Goal: Task Accomplishment & Management: Manage account settings

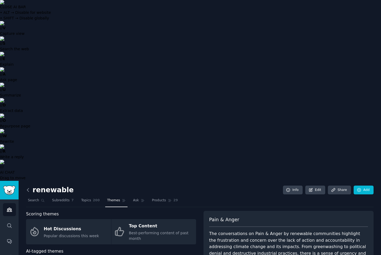
click at [29, 187] on icon at bounding box center [28, 190] width 6 height 6
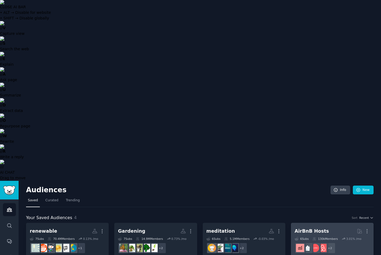
click at [319, 228] on div "AirBnB Hosts" at bounding box center [312, 231] width 34 height 7
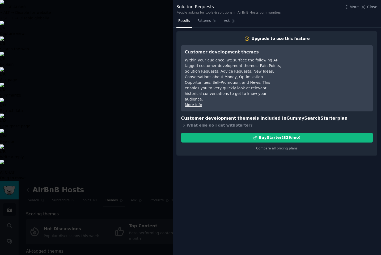
click at [129, 184] on div at bounding box center [190, 127] width 381 height 255
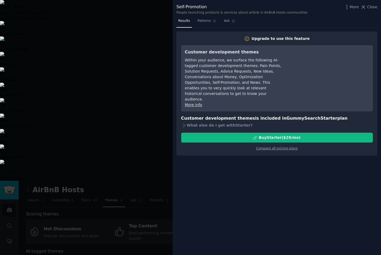
click at [159, 184] on div at bounding box center [190, 127] width 381 height 255
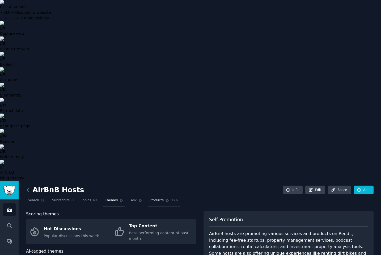
click at [159, 198] on span "Products" at bounding box center [157, 200] width 14 height 5
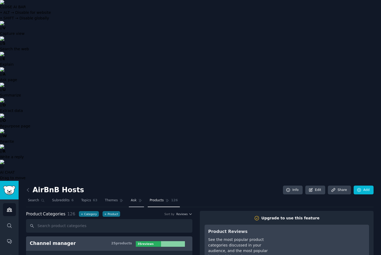
click at [134, 198] on span "Ask" at bounding box center [134, 200] width 6 height 5
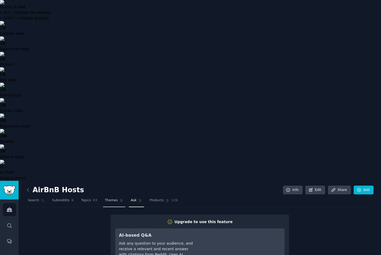
click at [114, 198] on span "Themes" at bounding box center [111, 200] width 13 height 5
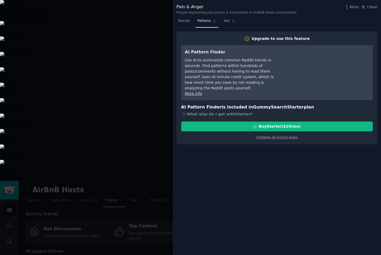
click at [158, 178] on div at bounding box center [190, 127] width 381 height 255
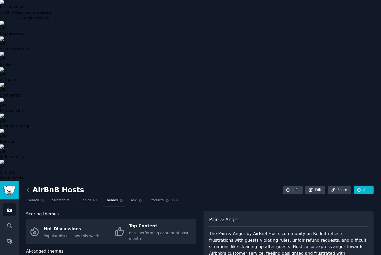
click at [27, 188] on icon at bounding box center [28, 189] width 2 height 3
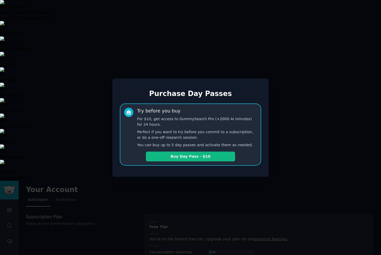
click at [159, 181] on div at bounding box center [190, 127] width 381 height 255
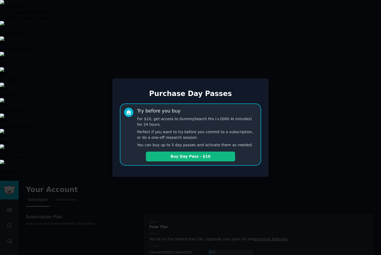
click at [157, 193] on div at bounding box center [190, 127] width 381 height 255
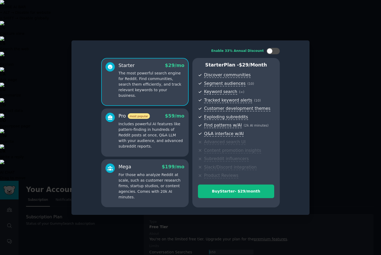
click at [171, 128] on p "Includes powerful AI features like pattern-finding in hundreds of Reddit posts …" at bounding box center [151, 135] width 66 height 28
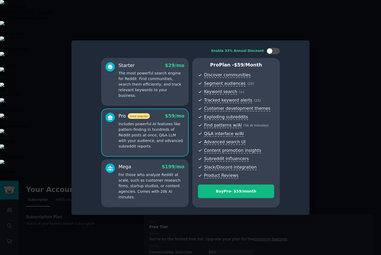
click at [172, 96] on div "Starter $ 29 /mo The most powerful search engine for Reddit. Find communities, …" at bounding box center [144, 82] width 87 height 48
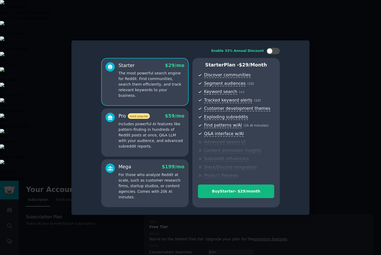
click at [60, 70] on div at bounding box center [190, 127] width 381 height 255
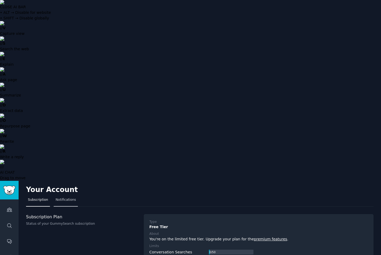
click at [71, 197] on span "Notifications" at bounding box center [66, 199] width 20 height 5
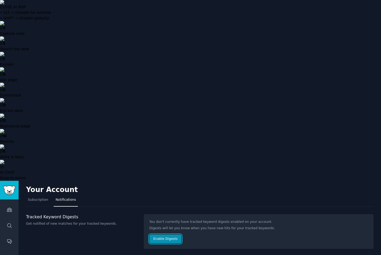
click at [164, 234] on button "Enable Digests" at bounding box center [165, 238] width 32 height 9
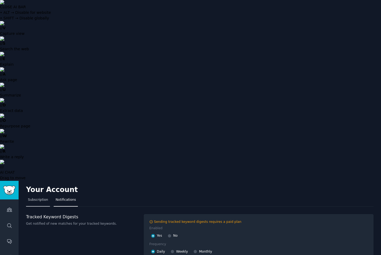
click at [37, 197] on span "Subscription" at bounding box center [38, 199] width 20 height 5
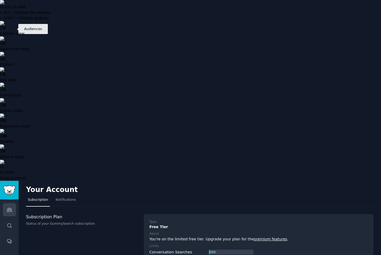
click at [9, 207] on icon "Sidebar" at bounding box center [10, 210] width 6 height 6
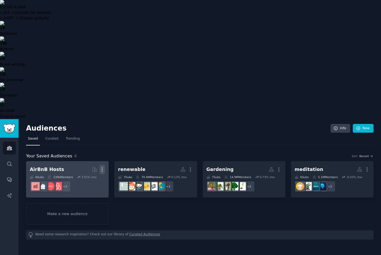
click at [102, 168] on icon "button" at bounding box center [102, 170] width 1 height 4
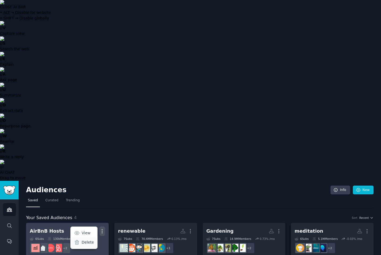
click at [88, 239] on p "Delete" at bounding box center [88, 242] width 12 height 6
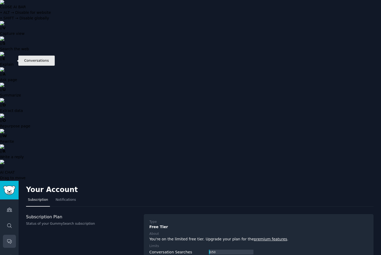
click at [6, 235] on link "Conversations" at bounding box center [9, 241] width 13 height 13
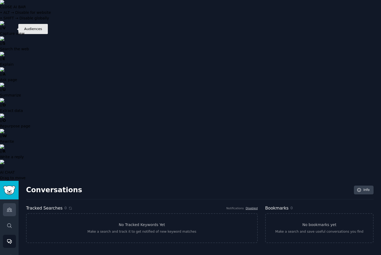
click at [12, 203] on link "Audiences" at bounding box center [9, 209] width 13 height 13
